Goal: Information Seeking & Learning: Stay updated

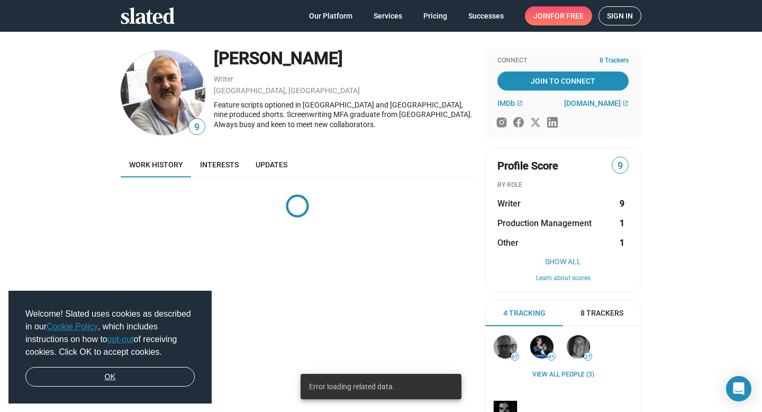
click at [118, 376] on link "OK" at bounding box center [109, 377] width 169 height 20
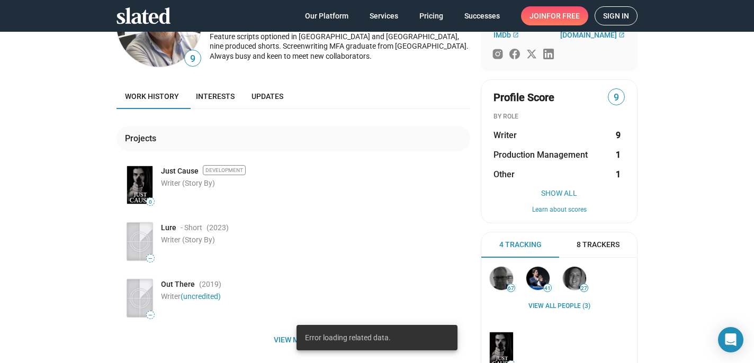
scroll to position [68, 0]
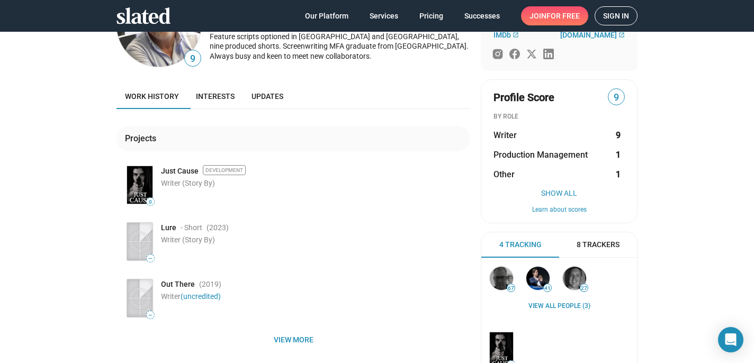
click at [594, 245] on span "8 Trackers" at bounding box center [598, 245] width 43 height 10
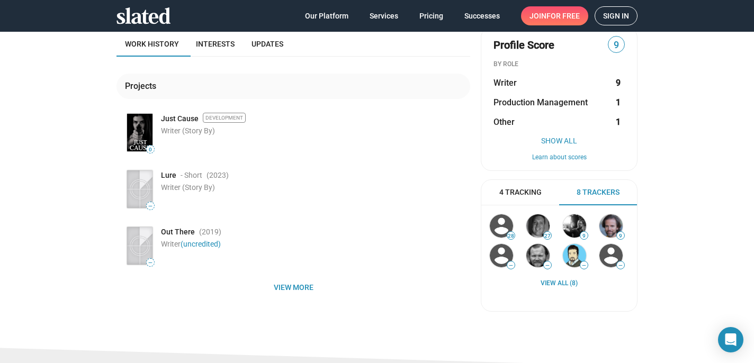
scroll to position [125, 0]
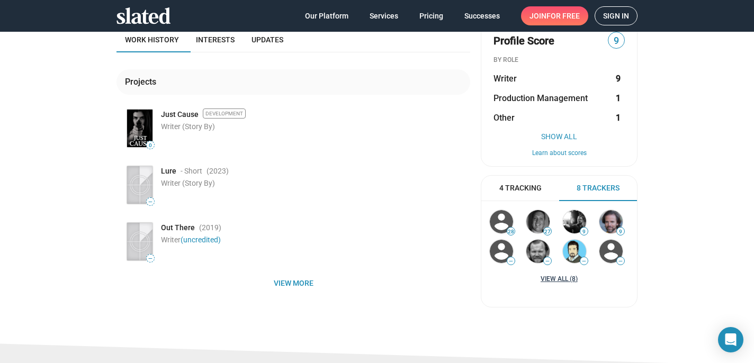
click at [562, 278] on link "View all (8)" at bounding box center [559, 279] width 37 height 8
click at [555, 280] on link "View all (8)" at bounding box center [559, 279] width 37 height 8
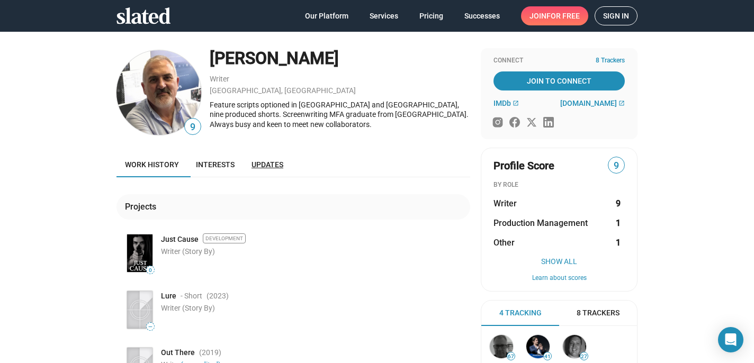
click at [271, 163] on span "Updates" at bounding box center [267, 164] width 32 height 8
